Goal: Task Accomplishment & Management: Manage account settings

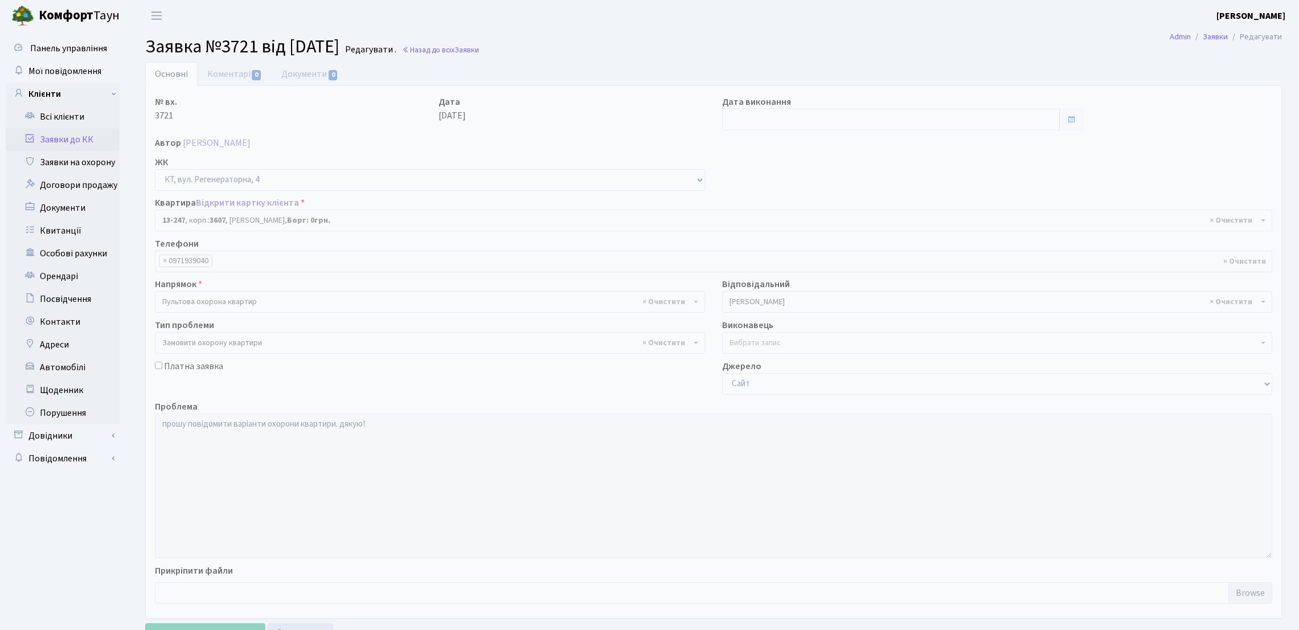
select select "7893"
select select "47"
click at [72, 124] on link "Всі клієнти" at bounding box center [63, 116] width 114 height 23
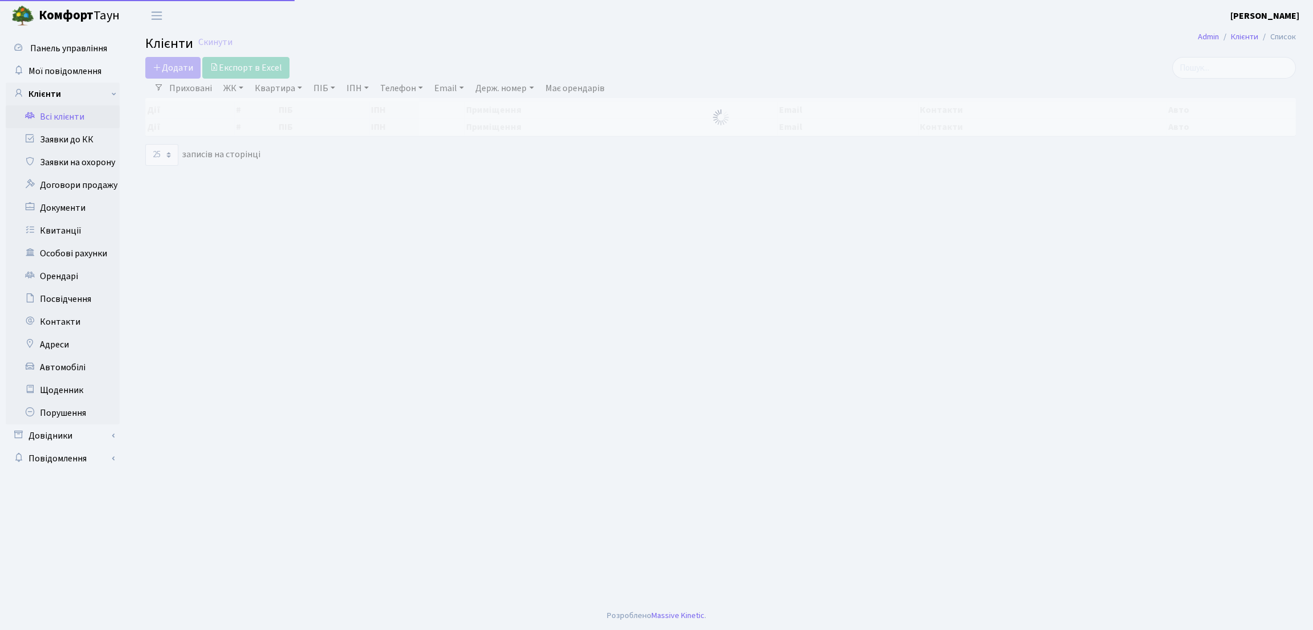
select select "25"
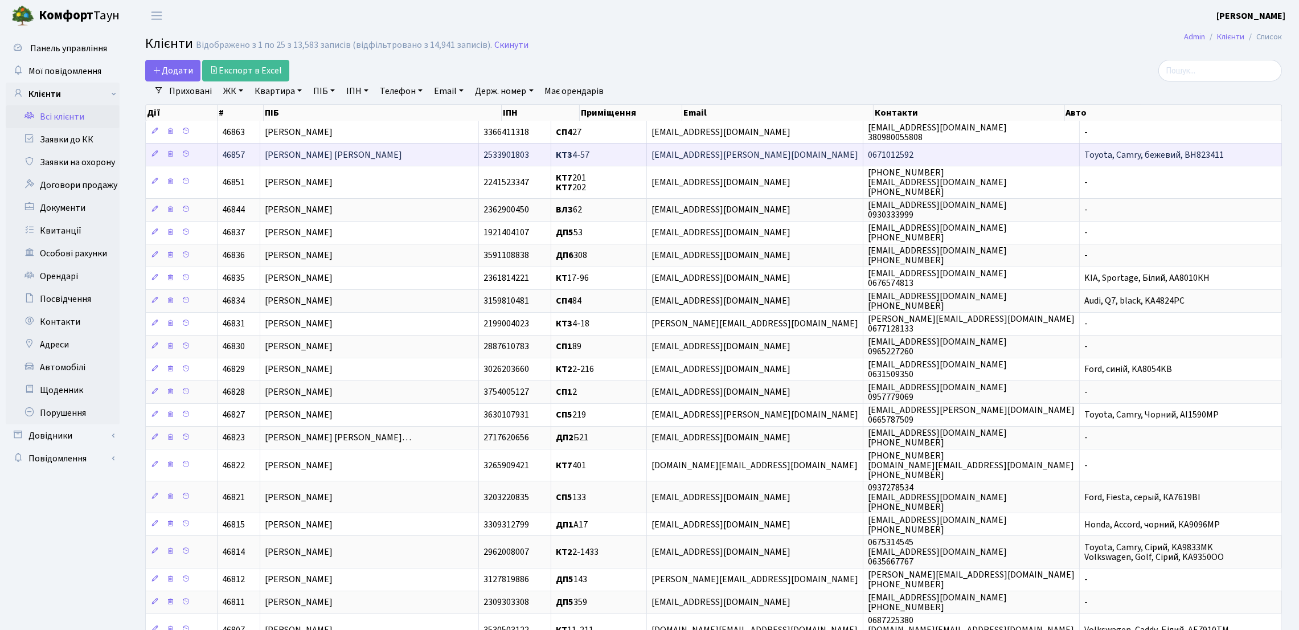
click at [305, 151] on span "[PERSON_NAME] [PERSON_NAME]" at bounding box center [333, 155] width 137 height 13
